Goal: Information Seeking & Learning: Learn about a topic

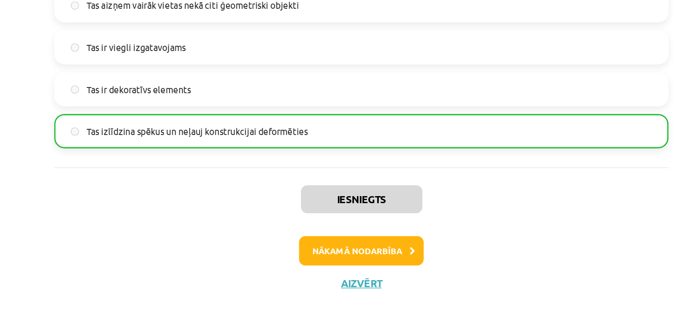
scroll to position [114, 0]
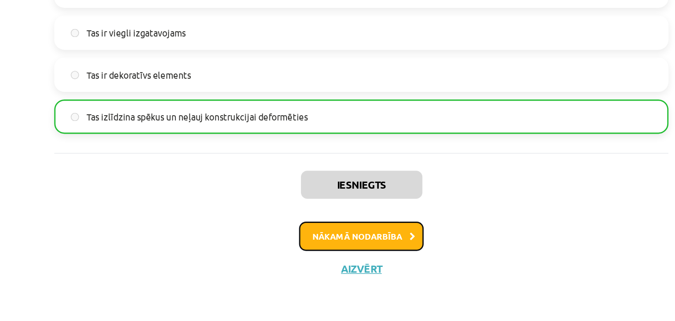
click at [333, 261] on button "Nākamā nodarbība" at bounding box center [337, 262] width 86 height 20
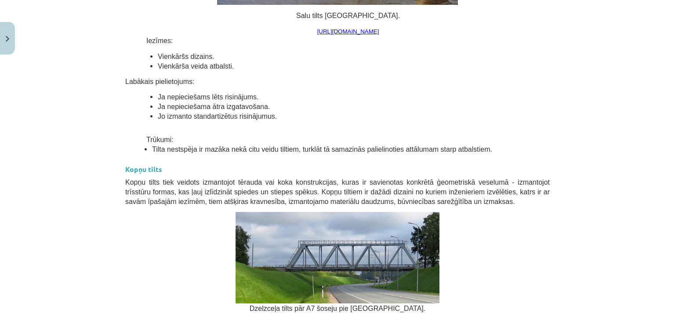
scroll to position [2465, 0]
drag, startPoint x: 276, startPoint y: 91, endPoint x: 229, endPoint y: 47, distance: 64.7
click at [229, 45] on p "Iezīmes:" at bounding box center [347, 40] width 403 height 10
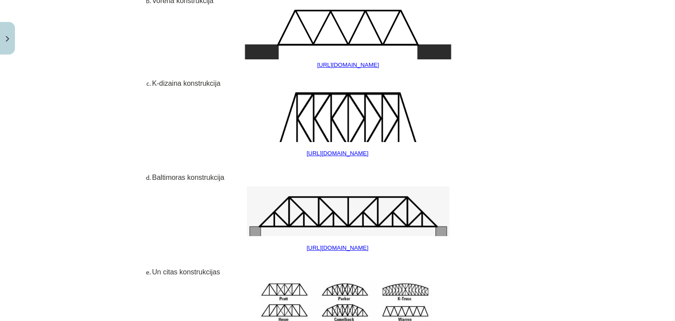
scroll to position [3077, 0]
click at [229, 47] on p at bounding box center [347, 35] width 403 height 50
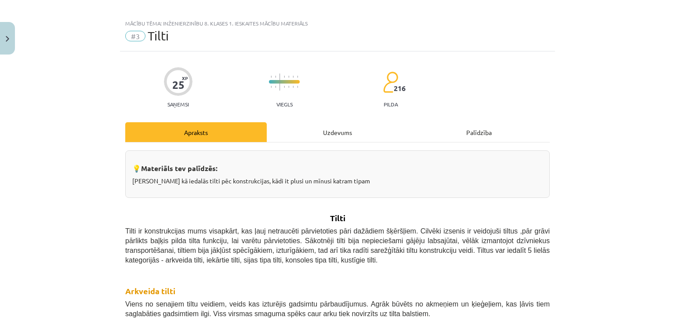
scroll to position [0, 0]
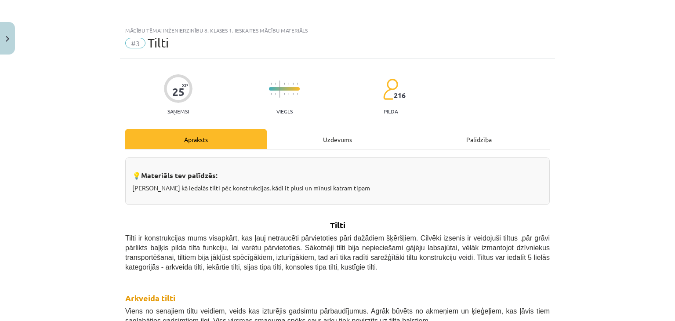
click at [327, 141] on div "Uzdevums" at bounding box center [338, 139] width 142 height 20
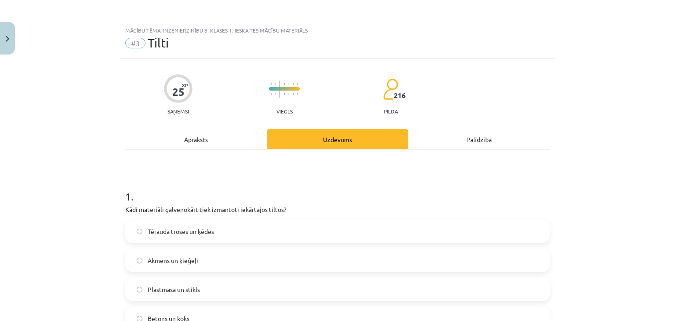
scroll to position [22, 0]
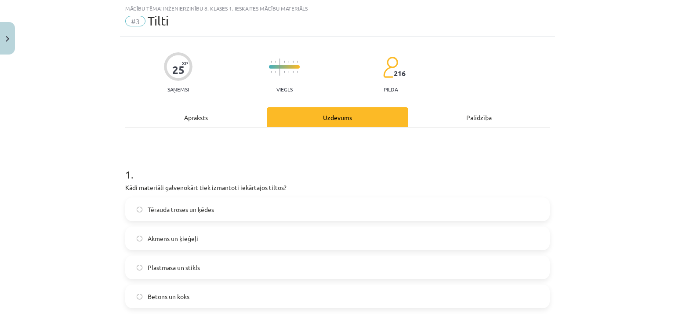
click at [207, 116] on div "Apraksts" at bounding box center [196, 117] width 142 height 20
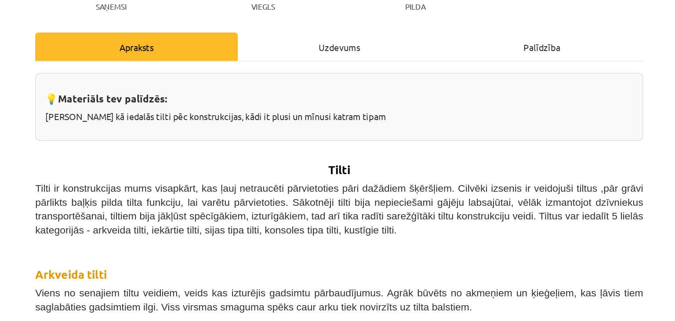
scroll to position [130, 0]
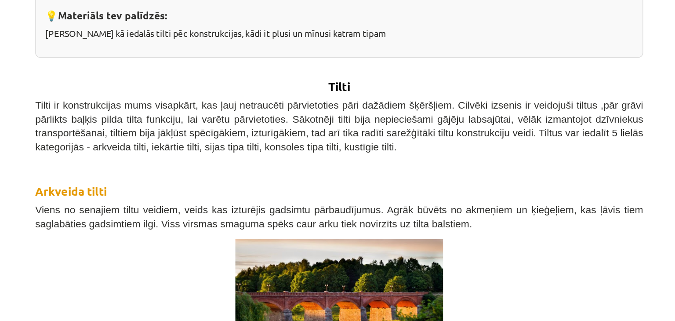
click at [401, 129] on span "Tilti ir konstrukcijas mums visapkārt, kas ļauj netraucēti pārvietoties pāri da…" at bounding box center [337, 122] width 425 height 36
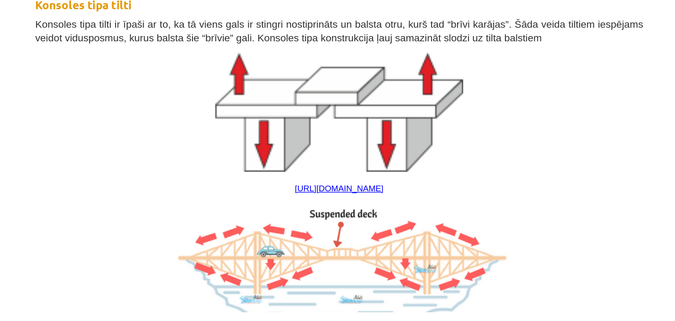
scroll to position [4120, 0]
